Goal: Information Seeking & Learning: Check status

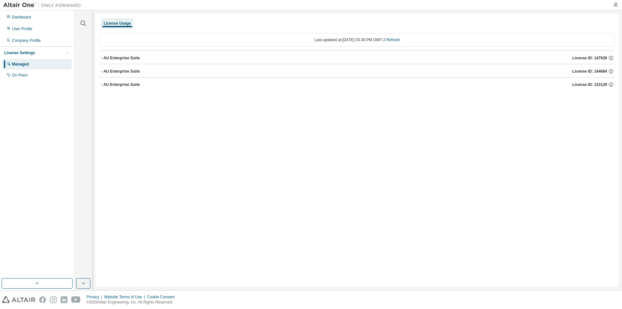
click at [101, 58] on icon "button" at bounding box center [101, 58] width 4 height 4
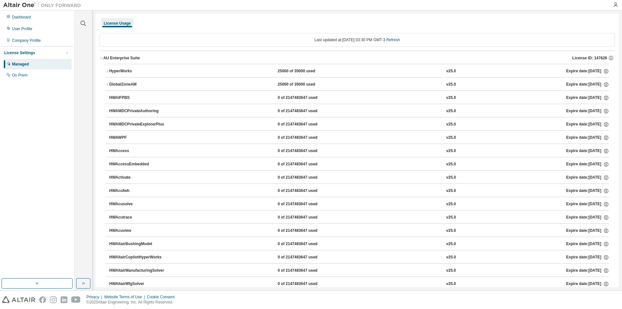
click at [101, 58] on icon "button" at bounding box center [101, 58] width 4 height 4
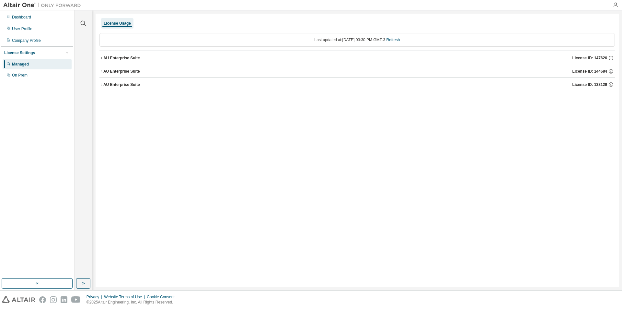
click at [101, 71] on icon "button" at bounding box center [101, 71] width 4 height 4
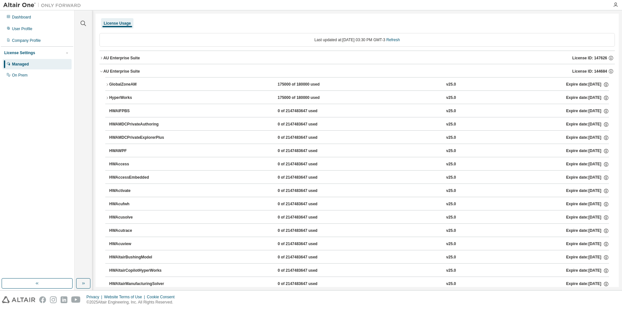
click at [101, 71] on icon "button" at bounding box center [101, 71] width 4 height 4
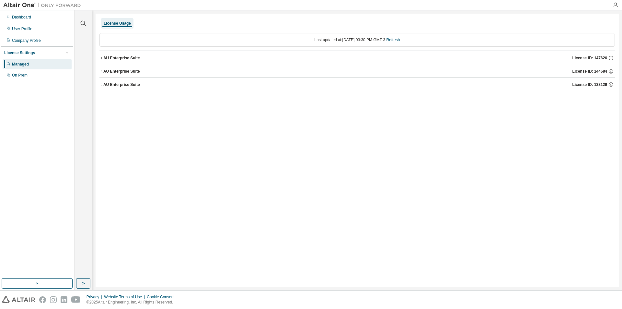
click at [100, 85] on icon "button" at bounding box center [101, 85] width 4 height 4
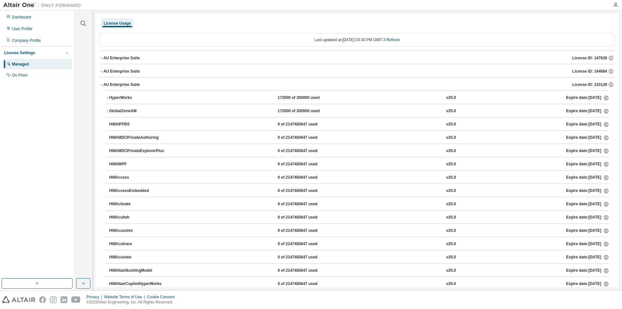
click at [102, 57] on icon "button" at bounding box center [101, 58] width 4 height 4
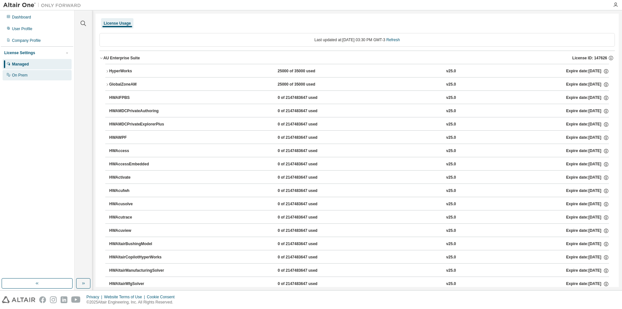
click at [30, 77] on div "On Prem" at bounding box center [37, 75] width 69 height 10
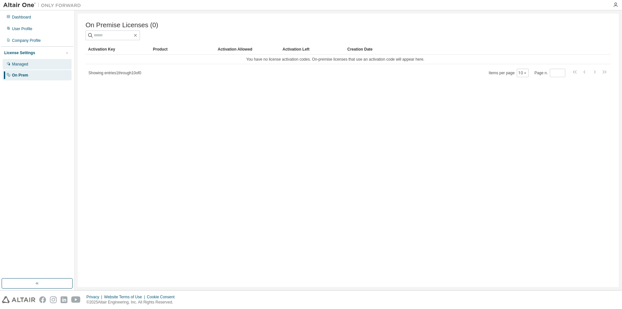
click at [28, 63] on div "Managed" at bounding box center [20, 64] width 16 height 5
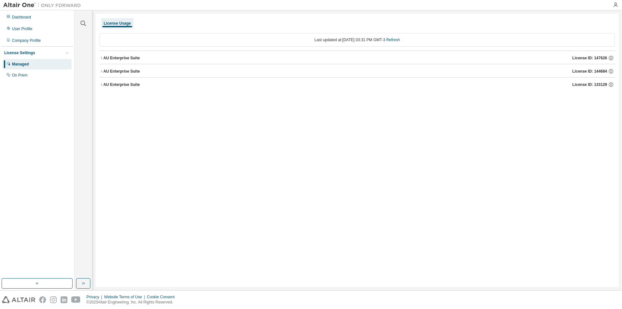
click at [102, 59] on icon "button" at bounding box center [101, 58] width 4 height 4
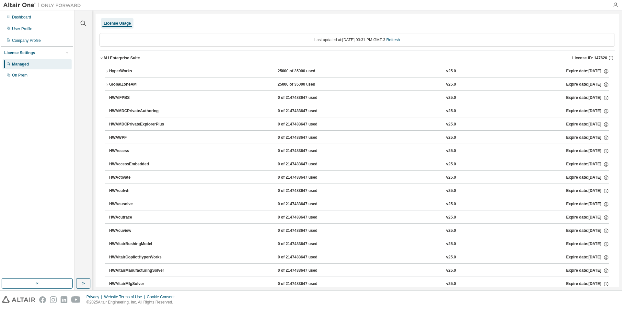
click at [110, 81] on button "GlobalZoneAM 25000 of 35000 used v25.0 Expire date: 2025-08-28" at bounding box center [357, 84] width 504 height 14
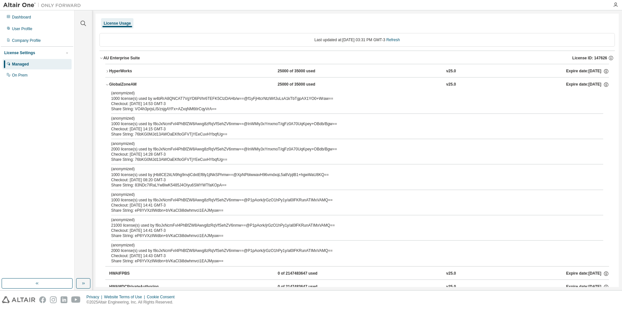
click at [109, 85] on button "GlobalZoneAM 25000 of 35000 used v25.0 Expire date: 2025-08-28" at bounding box center [357, 84] width 504 height 14
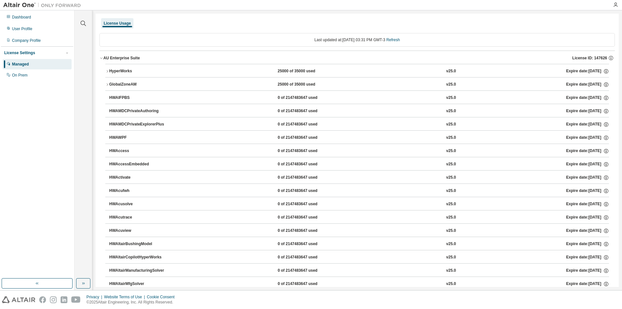
click at [106, 69] on icon "button" at bounding box center [107, 71] width 4 height 4
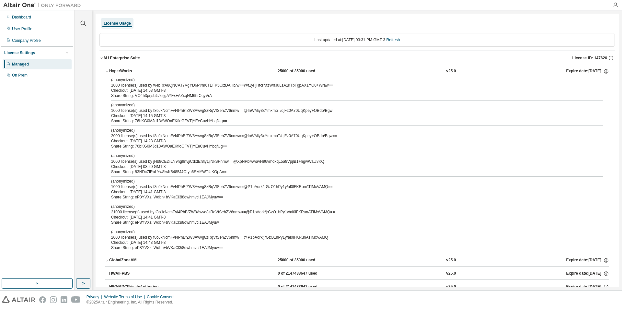
click at [106, 69] on icon "button" at bounding box center [107, 71] width 4 height 4
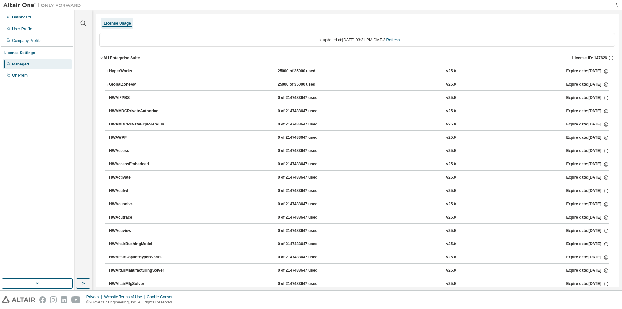
click at [99, 59] on icon "button" at bounding box center [101, 58] width 4 height 4
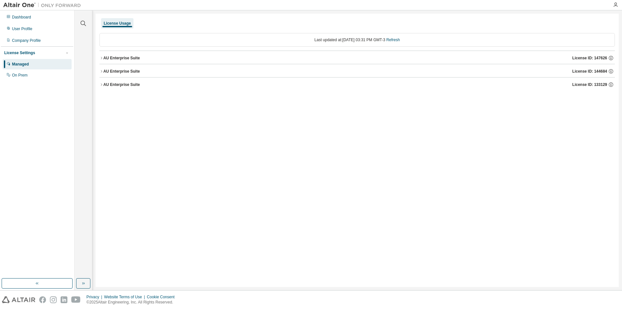
click at [99, 74] on div "License Usage Last updated at: Mon 2025-08-11 03:31 PM GMT-3 Refresh AU Enterpr…" at bounding box center [357, 150] width 523 height 273
click at [100, 72] on icon "button" at bounding box center [101, 71] width 4 height 4
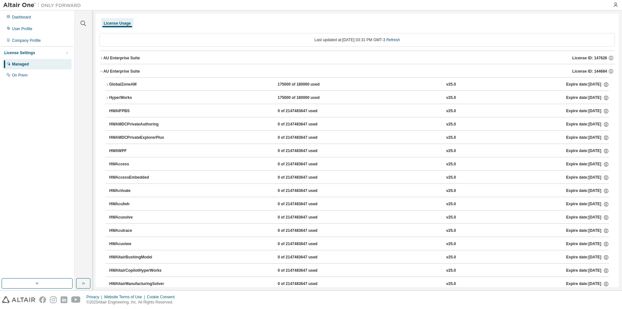
click at [107, 85] on icon "button" at bounding box center [107, 85] width 4 height 4
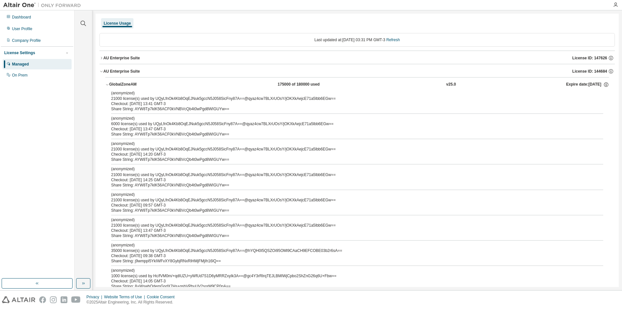
click at [107, 85] on icon "button" at bounding box center [107, 85] width 4 height 4
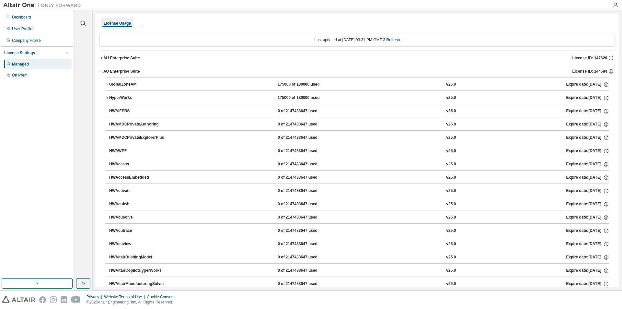
click at [107, 94] on button "HyperWorks 175000 of 180000 used v25.0 Expire date: 2025-09-05" at bounding box center [357, 98] width 504 height 14
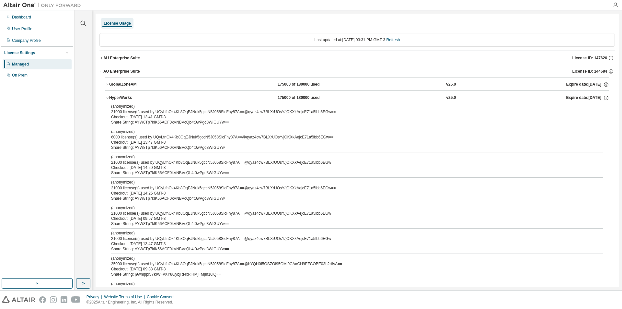
click at [109, 85] on icon "button" at bounding box center [107, 85] width 4 height 4
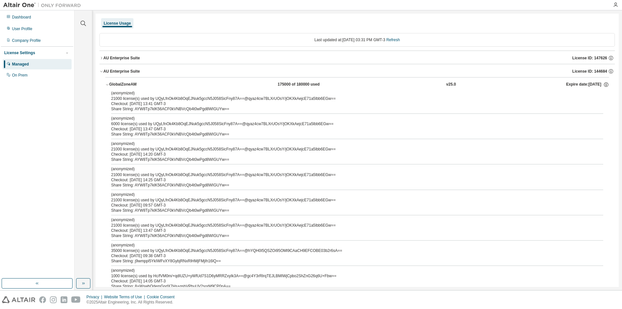
click at [109, 84] on icon "button" at bounding box center [107, 85] width 4 height 4
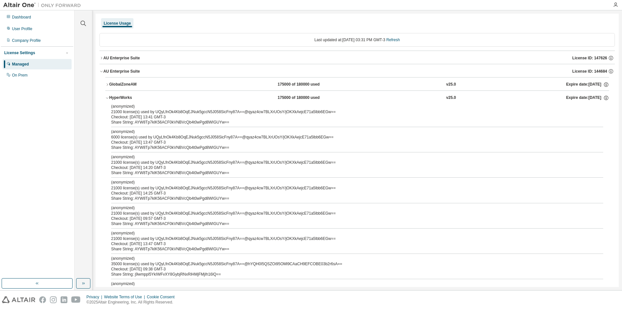
click at [106, 99] on icon "button" at bounding box center [107, 98] width 4 height 4
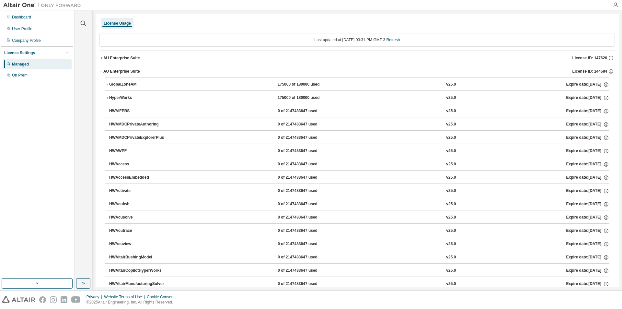
click at [101, 72] on icon "button" at bounding box center [101, 71] width 4 height 4
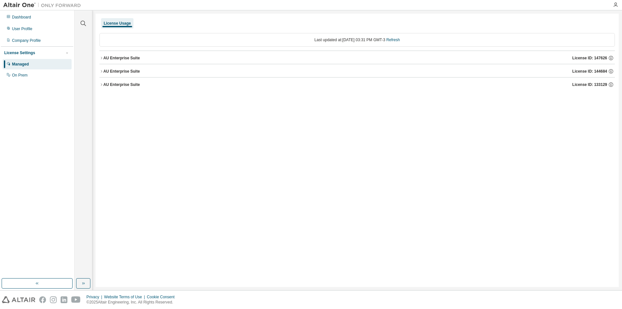
click at [100, 83] on icon "button" at bounding box center [101, 85] width 4 height 4
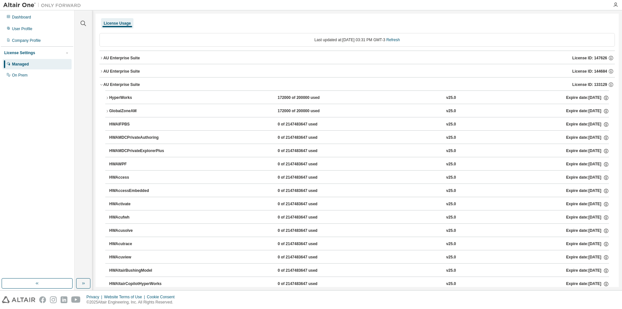
click at [100, 83] on icon "button" at bounding box center [101, 85] width 4 height 4
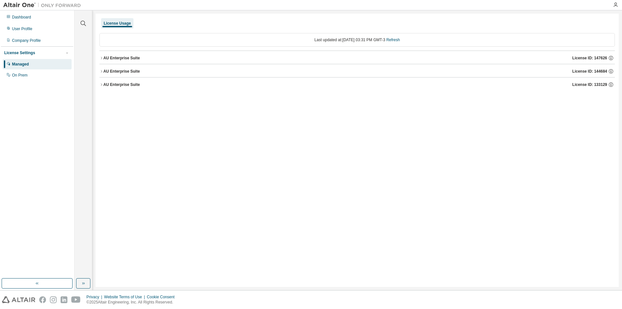
click at [104, 56] on div "AU Enterprise Suite" at bounding box center [121, 57] width 37 height 5
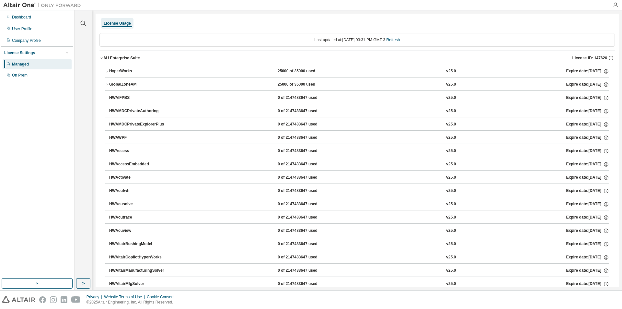
click at [103, 58] on icon "button" at bounding box center [101, 58] width 4 height 4
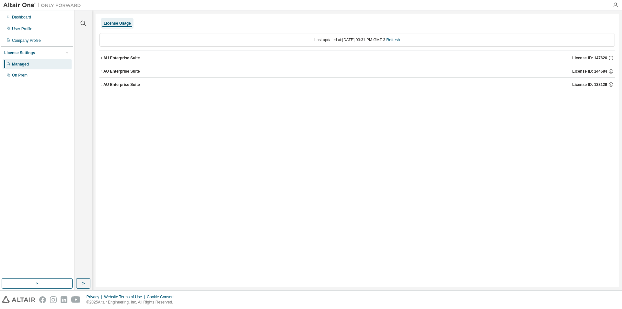
click at [100, 71] on icon "button" at bounding box center [101, 71] width 4 height 4
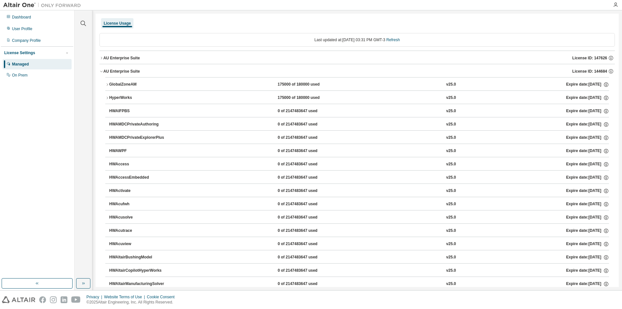
click at [100, 71] on icon "button" at bounding box center [101, 71] width 4 height 4
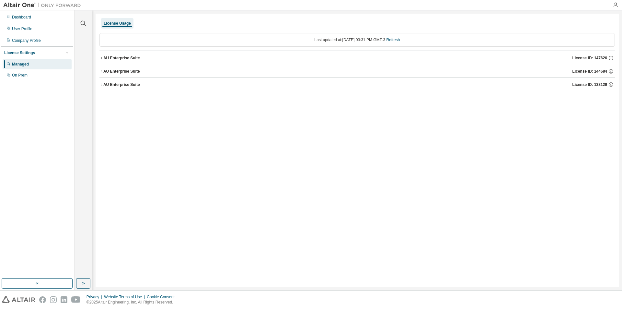
click at [101, 81] on button "AU Enterprise Suite License ID: 133129" at bounding box center [357, 84] width 516 height 14
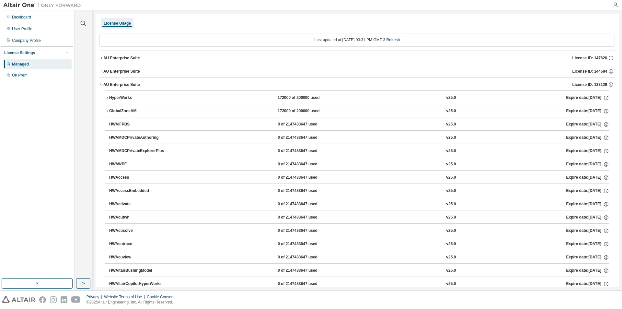
click at [101, 84] on icon "button" at bounding box center [101, 85] width 4 height 4
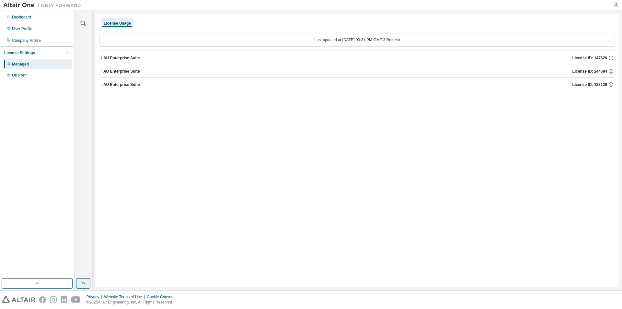
click at [87, 284] on button "button" at bounding box center [83, 283] width 14 height 10
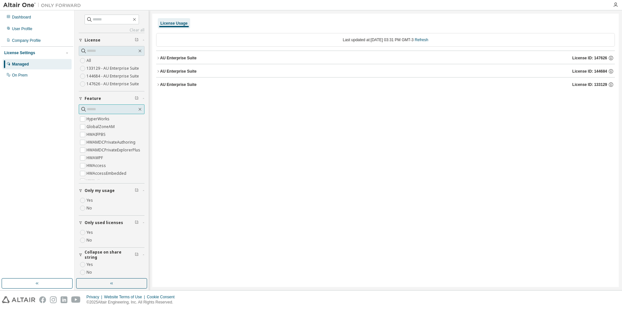
click at [99, 105] on span at bounding box center [112, 109] width 66 height 10
click at [98, 108] on input "text" at bounding box center [112, 109] width 50 height 6
type input "********"
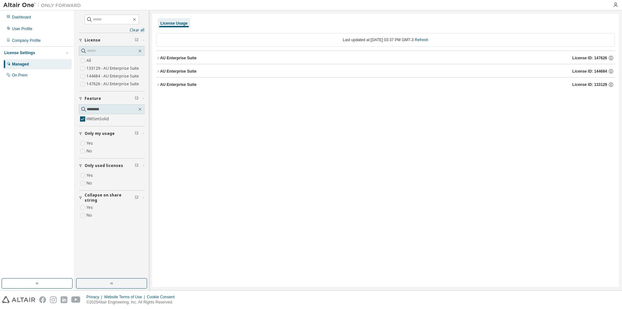
click at [158, 56] on icon "button" at bounding box center [158, 58] width 4 height 4
click at [156, 86] on icon "button" at bounding box center [158, 87] width 4 height 4
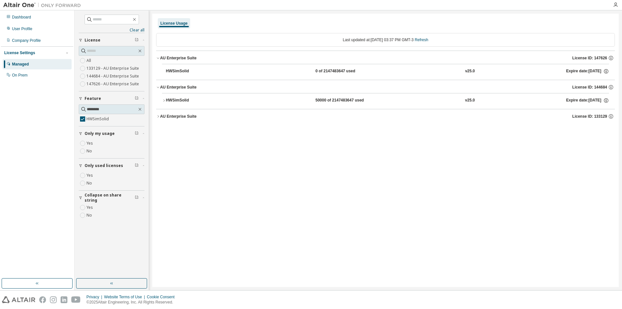
click at [159, 112] on button "AU Enterprise Suite License ID: 133129" at bounding box center [385, 116] width 459 height 14
click at [186, 97] on button "HWSimSolid 50000 of 2147483647 used v25.0 Expire date: 2025-09-05" at bounding box center [385, 100] width 447 height 14
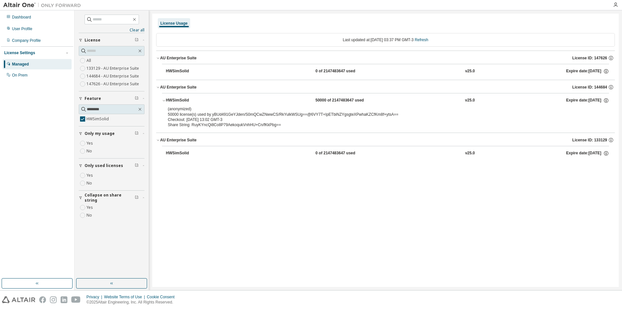
click at [331, 99] on div "50000 of 2147483647 used" at bounding box center [345, 101] width 58 height 6
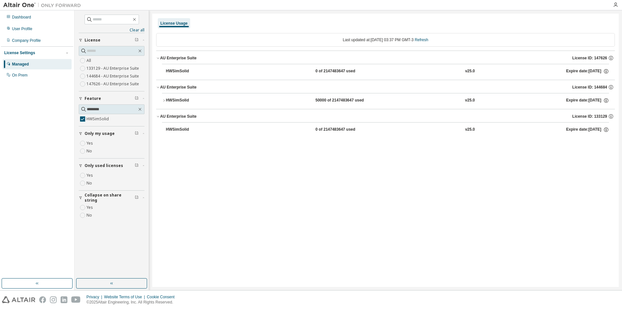
click at [331, 99] on div "50000 of 2147483647 used" at bounding box center [345, 101] width 58 height 6
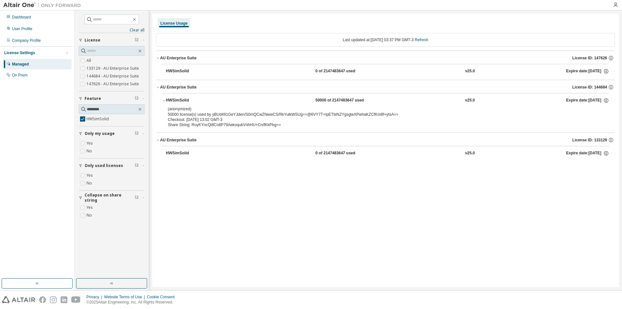
click at [331, 99] on div "50000 of 2147483647 used" at bounding box center [345, 101] width 58 height 6
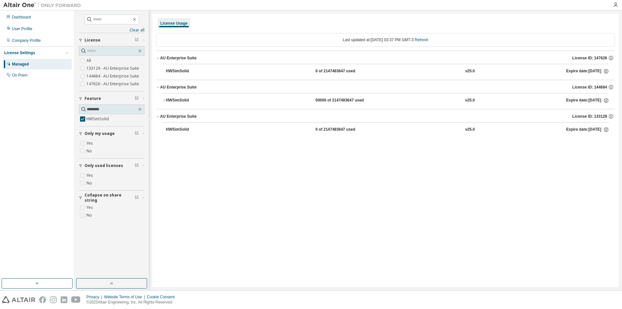
click at [331, 99] on div "50000 of 2147483647 used" at bounding box center [345, 101] width 58 height 6
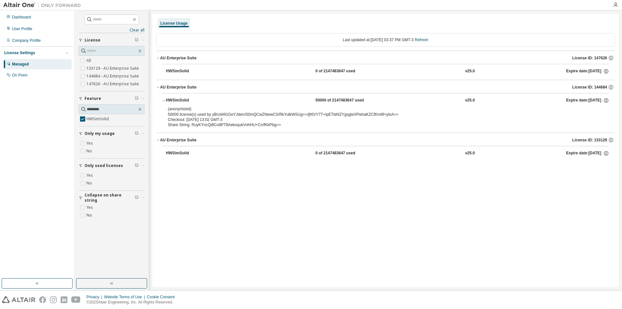
click at [178, 100] on div "HWSimSolid" at bounding box center [195, 101] width 58 height 6
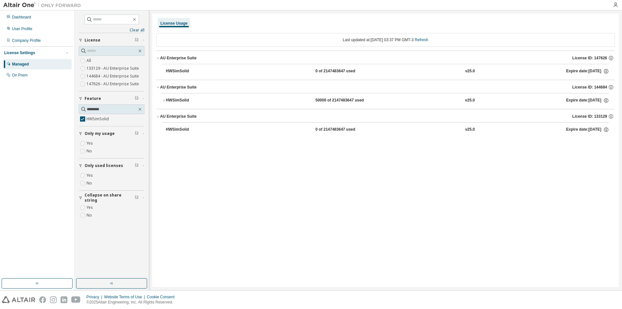
click at [178, 100] on div "HWSimSolid" at bounding box center [195, 101] width 58 height 6
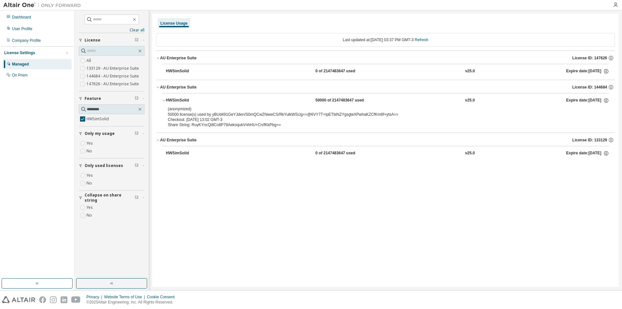
click at [297, 216] on div "License Usage Last updated at: Mon 2025-08-11 03:37 PM GMT-3 Refresh AU Enterpr…" at bounding box center [385, 150] width 467 height 273
click at [87, 120] on label "HWSimSolid" at bounding box center [99, 119] width 24 height 8
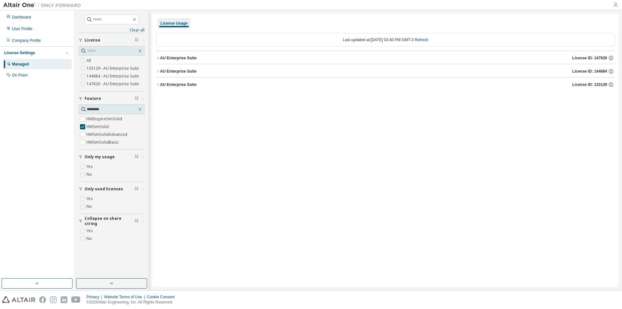
click at [617, 6] on icon "button" at bounding box center [615, 4] width 5 height 5
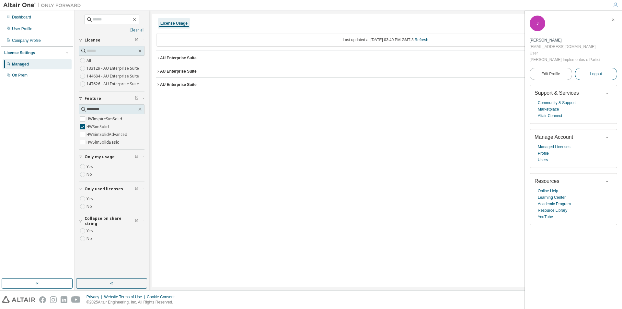
click at [590, 71] on span "Logout" at bounding box center [596, 74] width 12 height 6
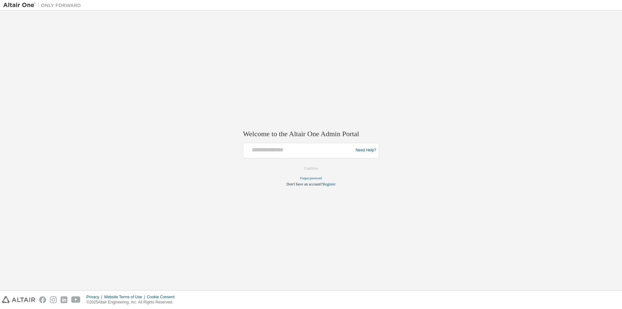
click at [283, 154] on div at bounding box center [299, 150] width 107 height 12
click at [285, 151] on input "text" at bounding box center [299, 148] width 107 height 9
paste input "**********"
type input "**********"
click at [308, 167] on button "Continue" at bounding box center [311, 168] width 28 height 10
